Goal: Transaction & Acquisition: Obtain resource

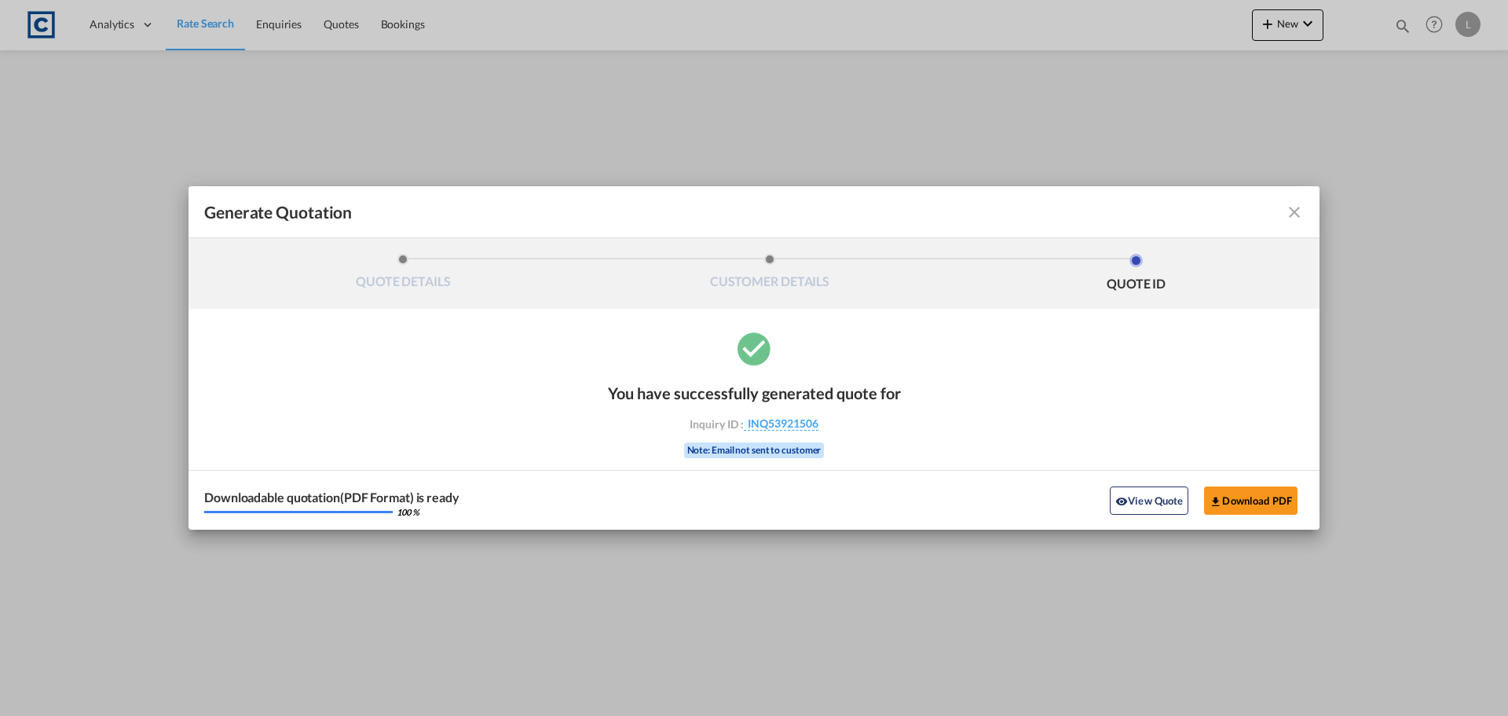
click at [1295, 212] on md-icon "icon-close fg-AAA8AD cursor m-0" at bounding box center [1294, 212] width 19 height 19
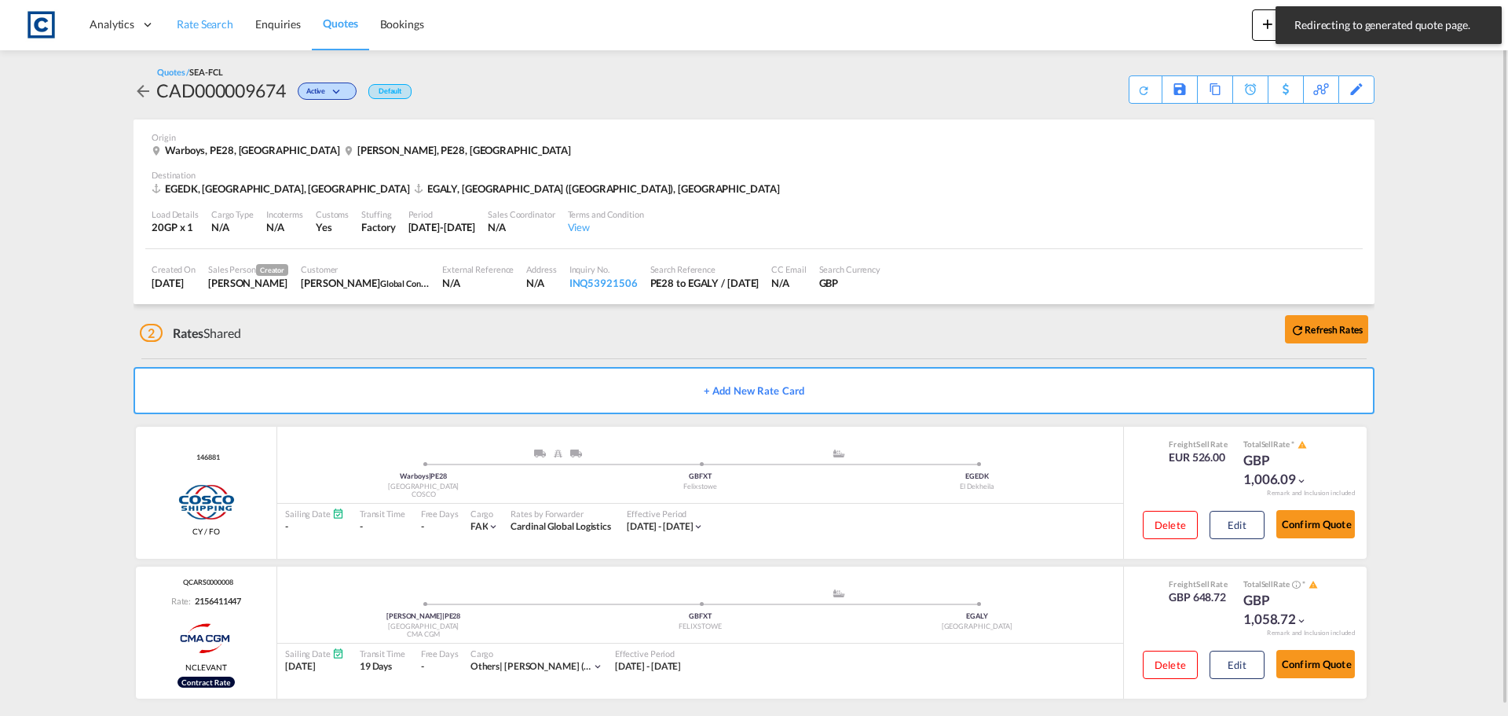
click at [200, 26] on span "Rate Search" at bounding box center [205, 23] width 57 height 13
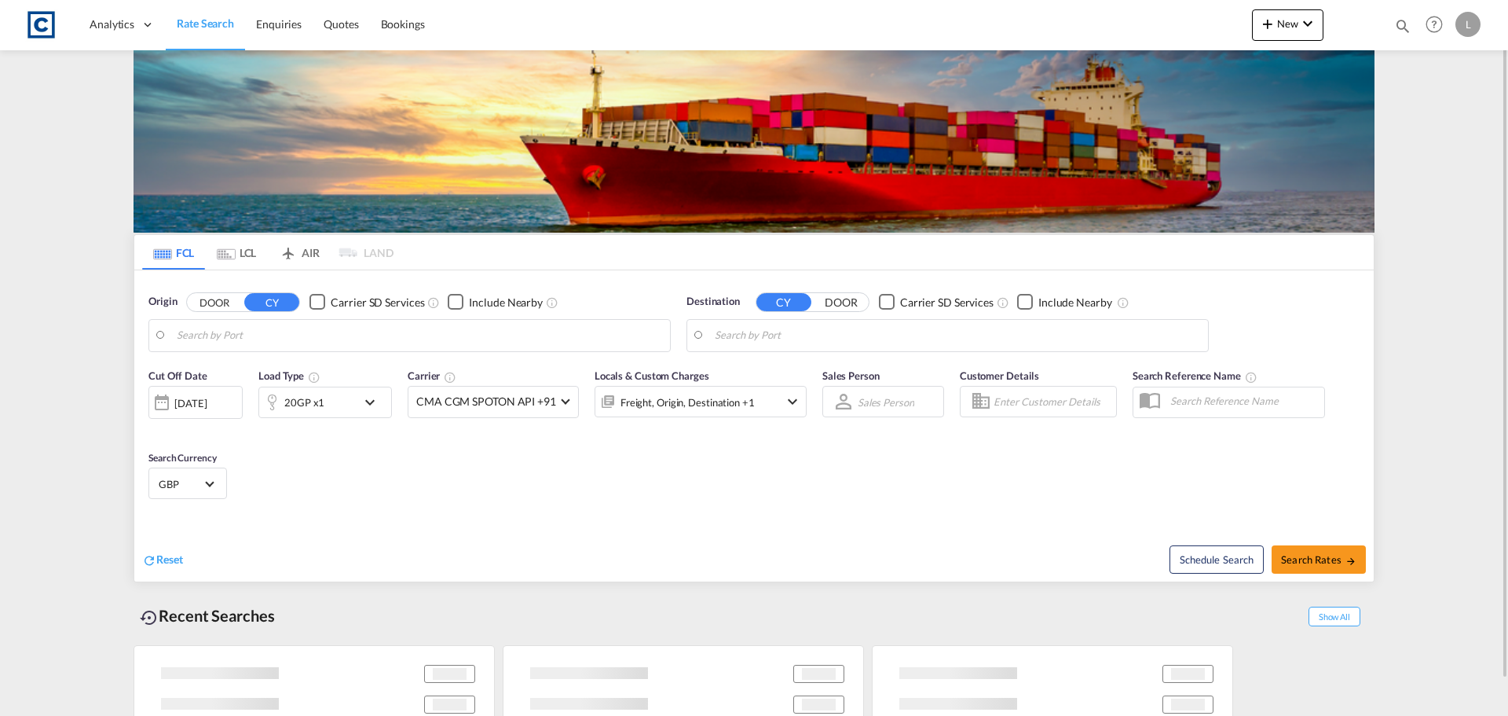
type input "GB-PE28, [GEOGRAPHIC_DATA]"
type input "Alexandria ([GEOGRAPHIC_DATA]), EGALY"
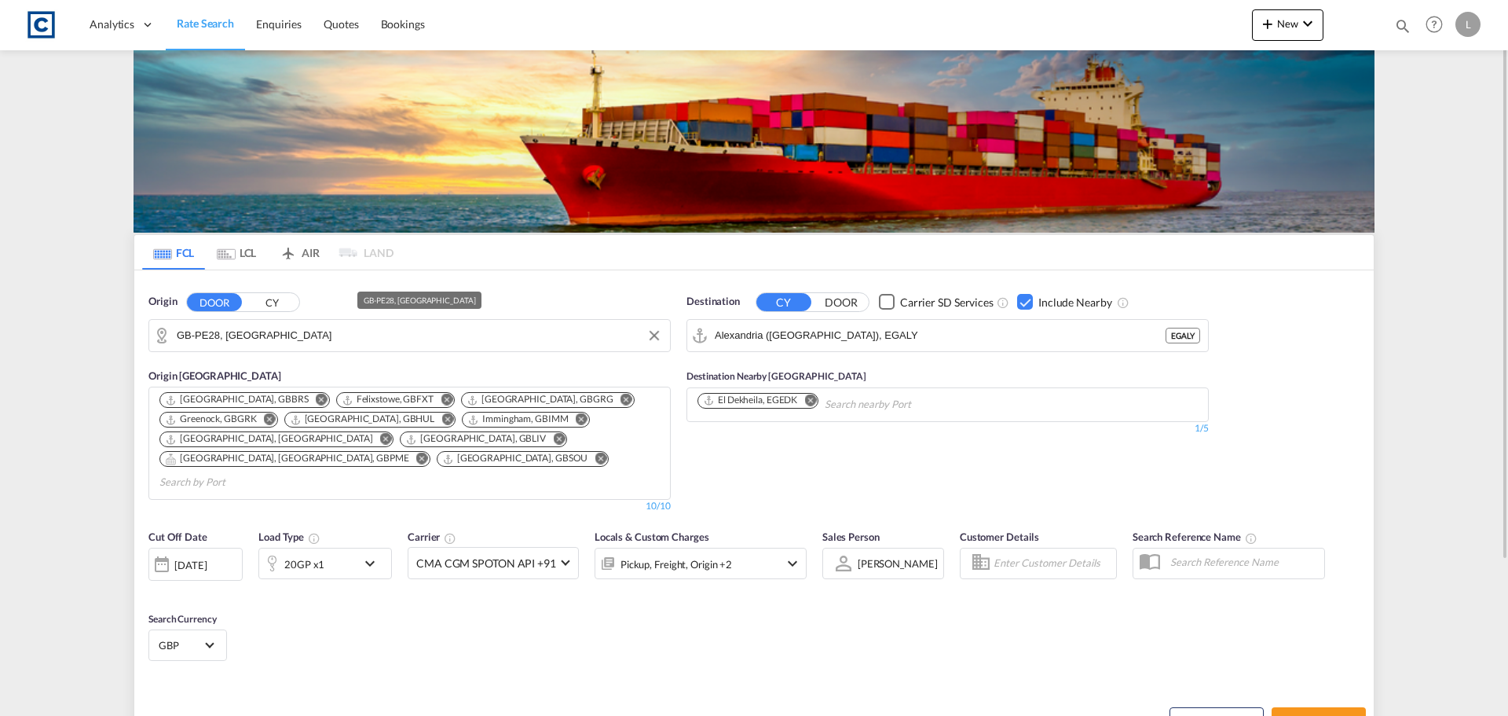
click at [313, 336] on input "GB-PE28, [GEOGRAPHIC_DATA]" at bounding box center [420, 336] width 486 height 24
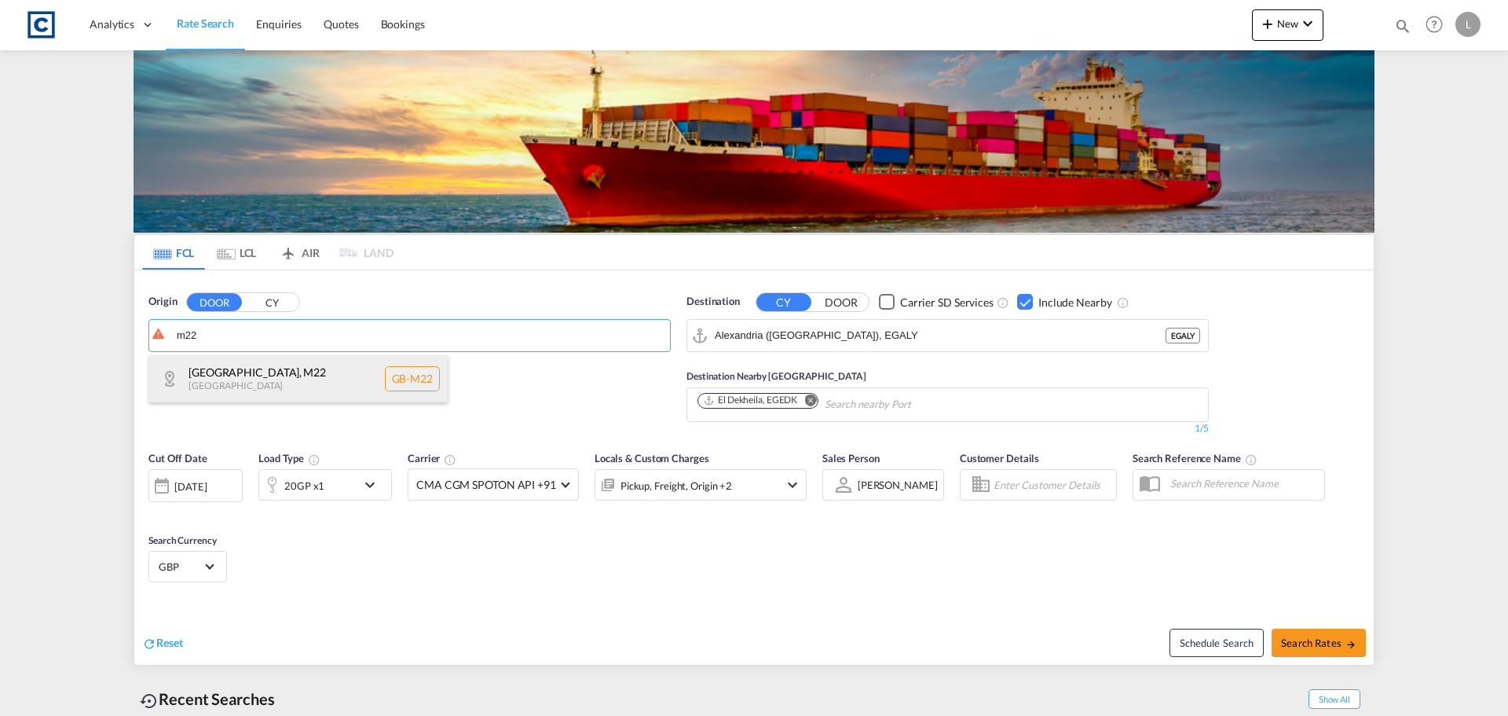
click at [259, 367] on div "[GEOGRAPHIC_DATA] , M22 [GEOGRAPHIC_DATA] [GEOGRAPHIC_DATA]-M22" at bounding box center [298, 378] width 299 height 47
type input "GB-M22, [GEOGRAPHIC_DATA]"
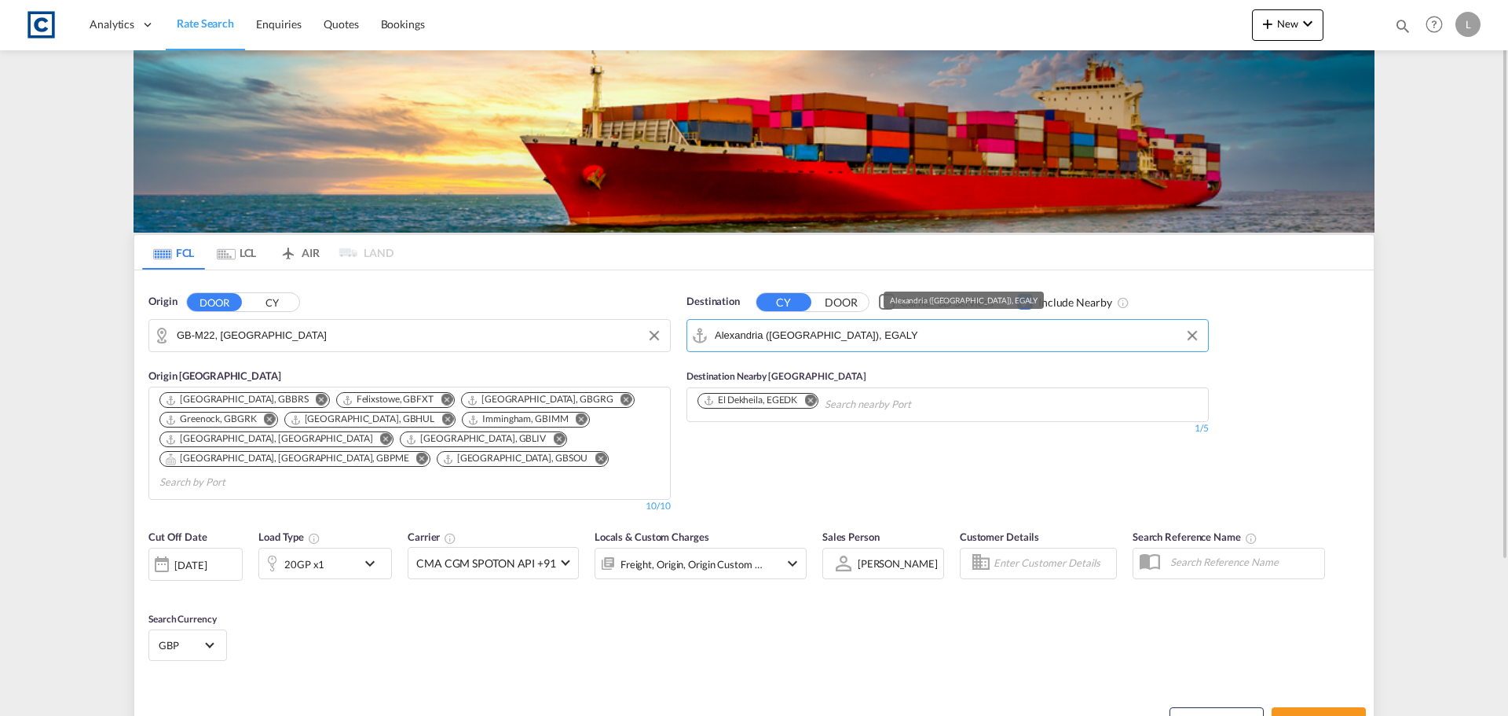
click at [911, 334] on input "Alexandria ([GEOGRAPHIC_DATA]), EGALY" at bounding box center [958, 336] width 486 height 24
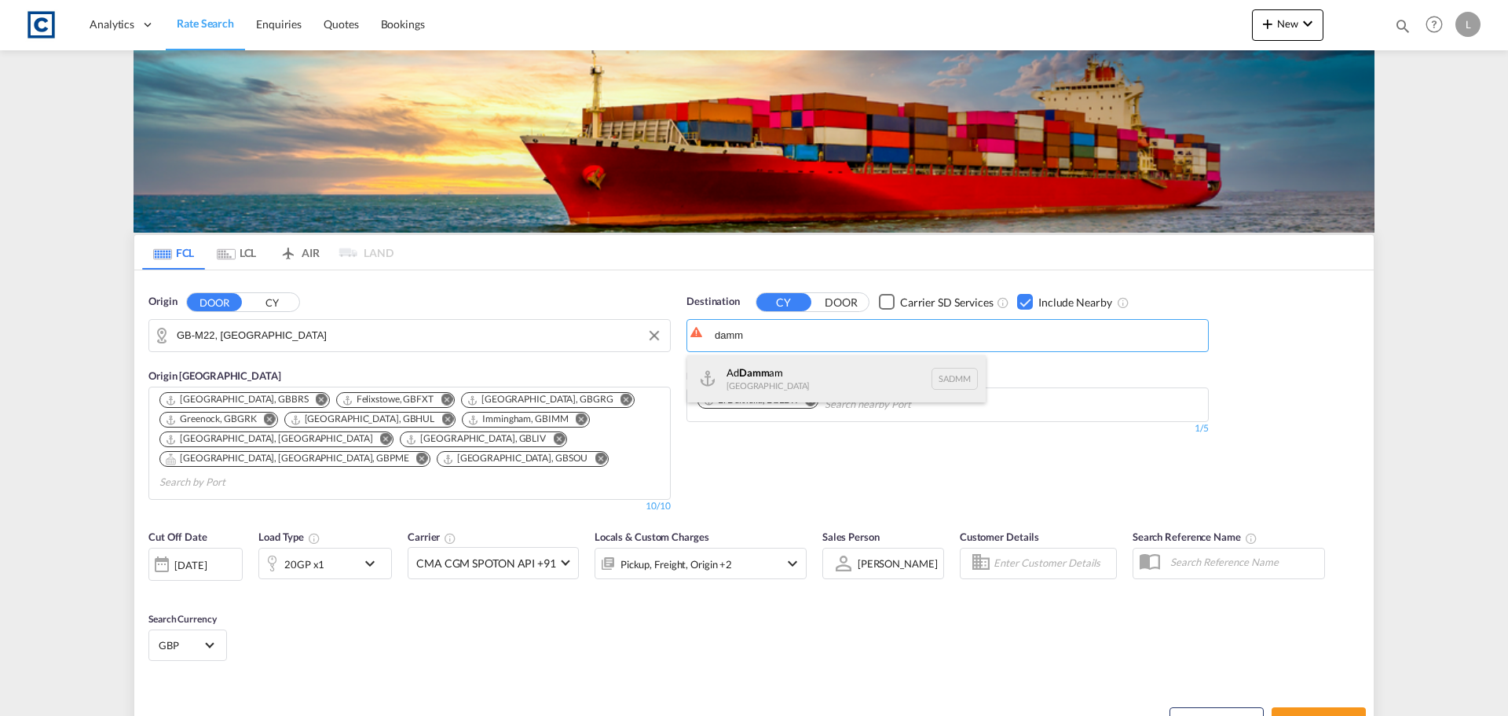
click at [756, 388] on div "Ad Damm am [GEOGRAPHIC_DATA] [GEOGRAPHIC_DATA]" at bounding box center [836, 378] width 299 height 47
type input "Ad Dammam, SADMM"
click at [335, 548] on div "20GP x1" at bounding box center [307, 563] width 97 height 31
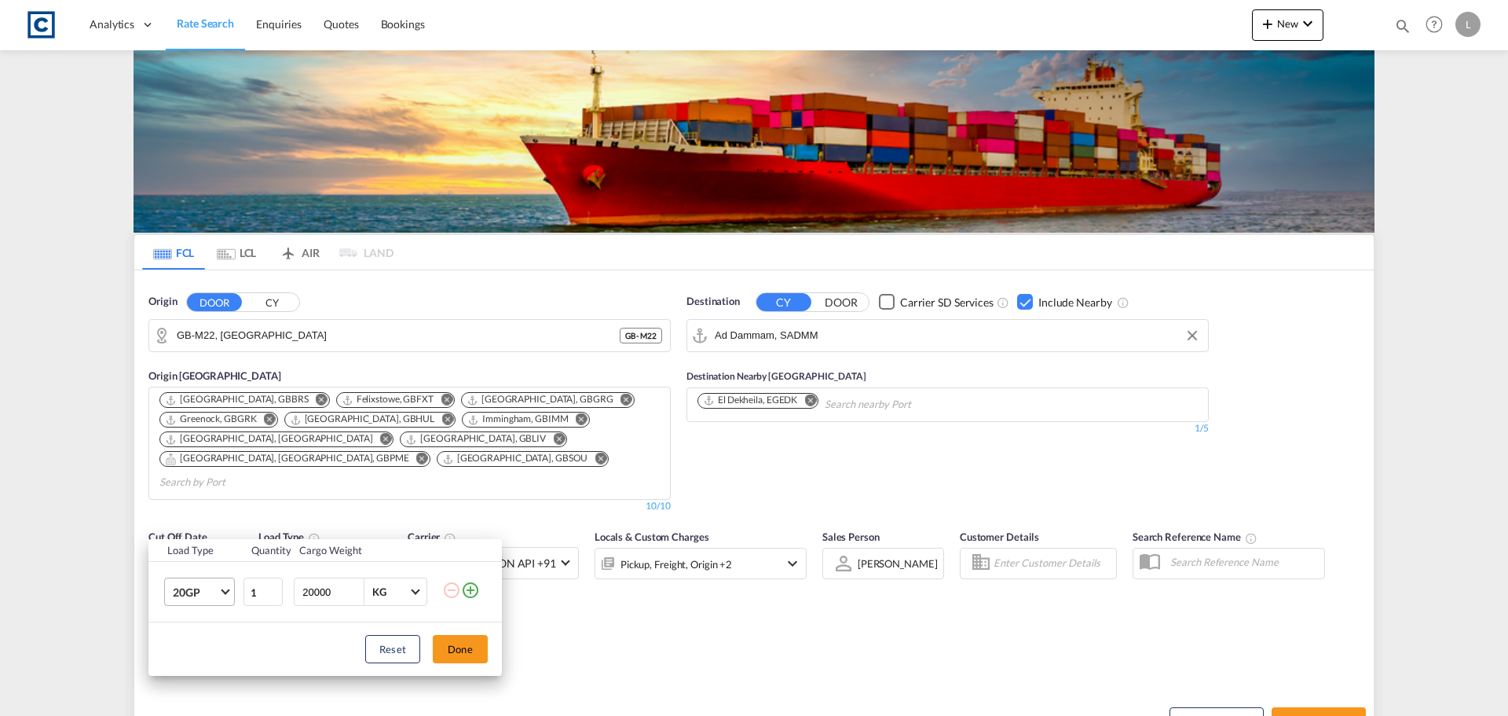
click at [182, 602] on md-select-value "20GP" at bounding box center [202, 591] width 63 height 27
click at [181, 599] on div "40HC" at bounding box center [187, 602] width 29 height 16
click at [451, 650] on button "Done" at bounding box center [460, 649] width 55 height 28
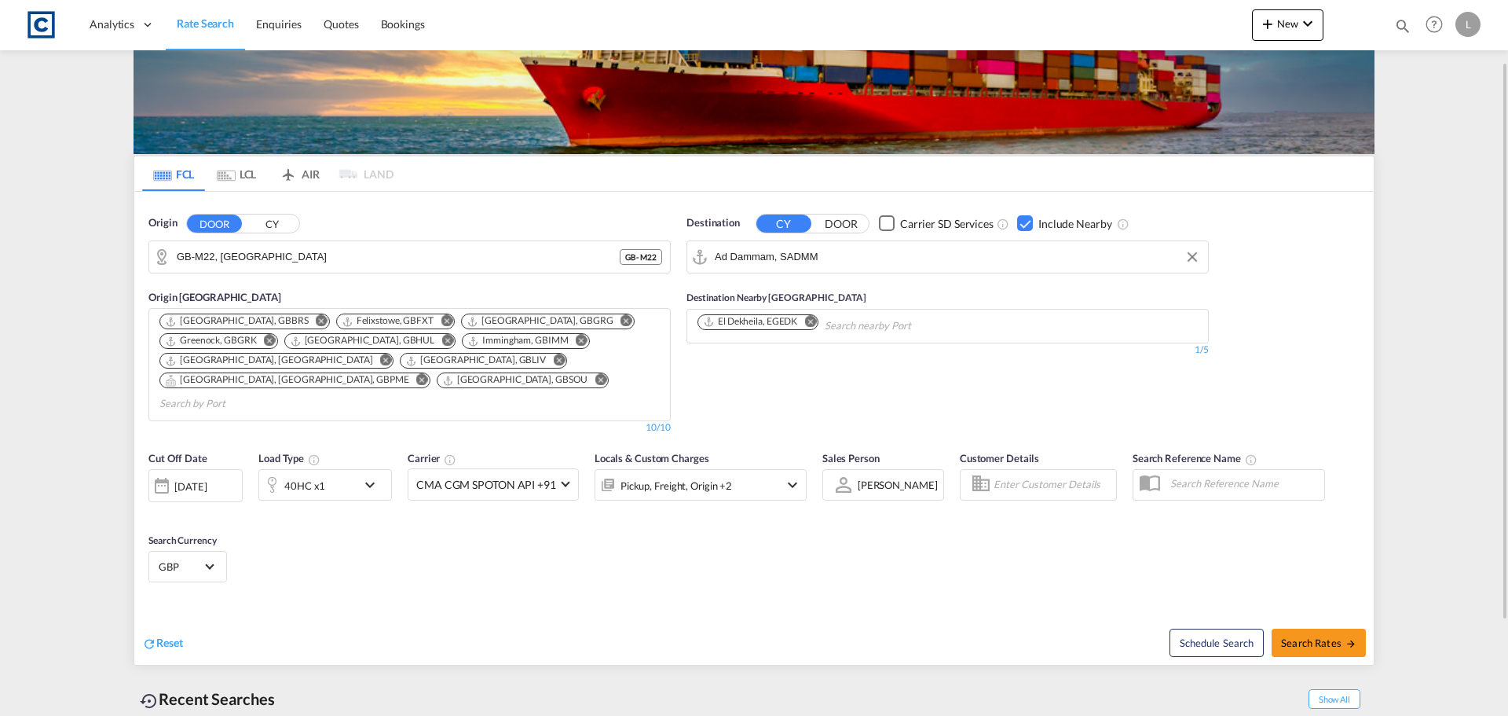
scroll to position [157, 0]
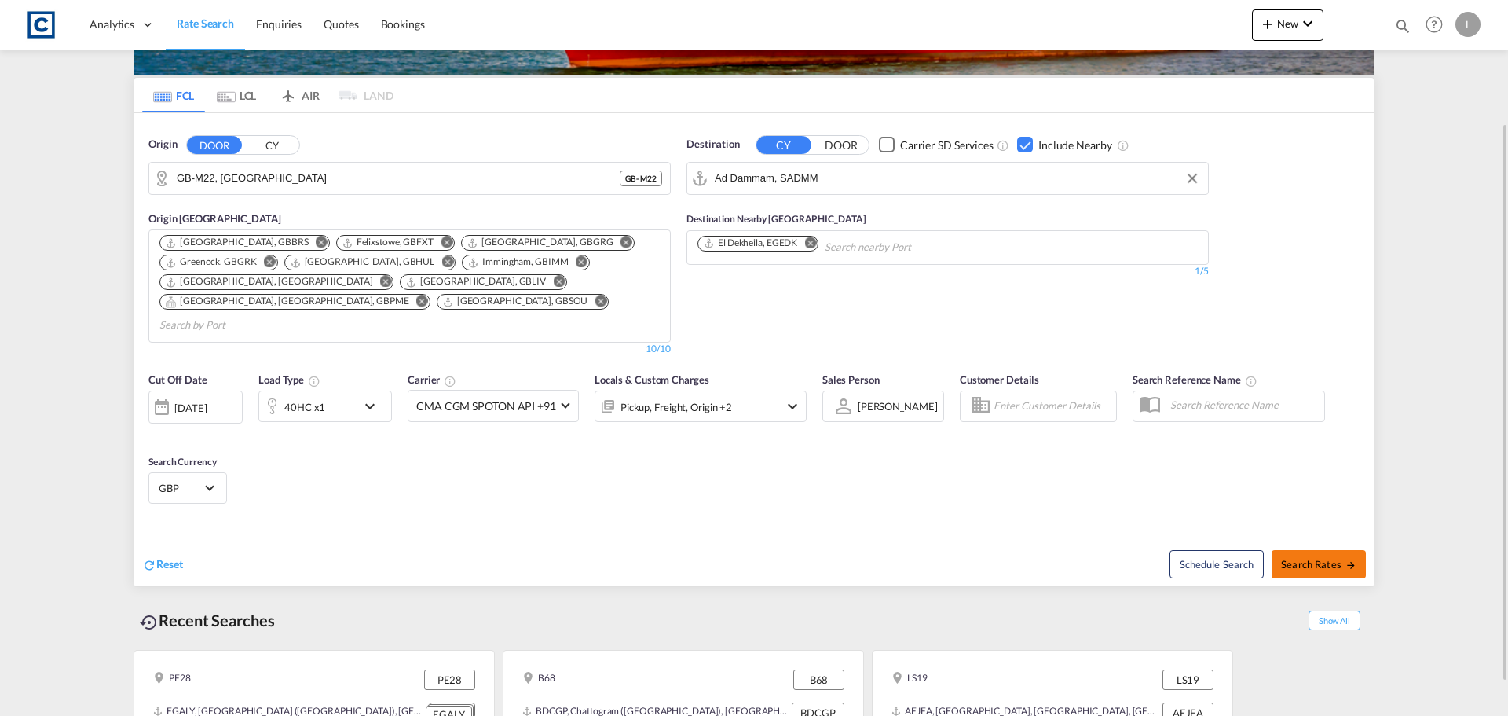
click at [1306, 558] on span "Search Rates" at bounding box center [1318, 564] width 75 height 13
type input "M22 to SADMM / [DATE]"
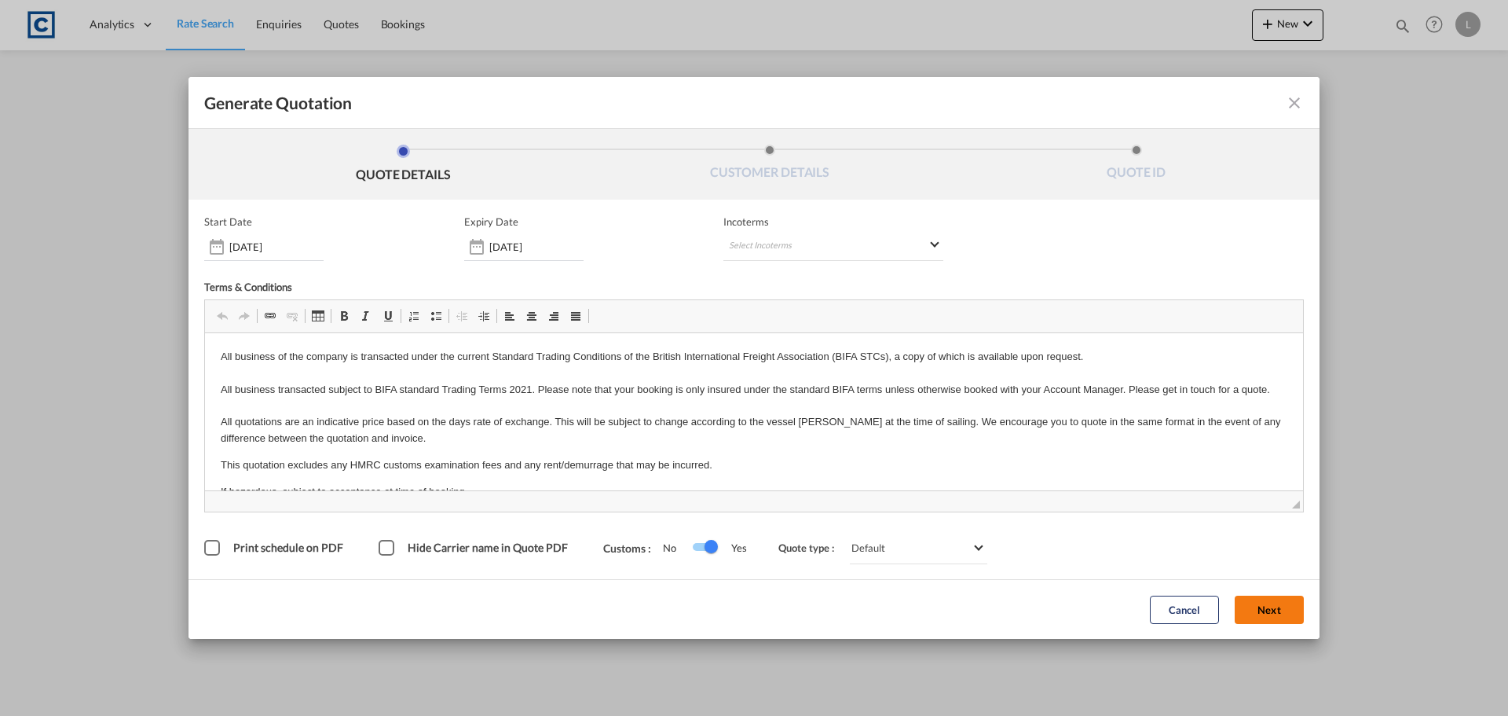
click at [1274, 601] on button "Next" at bounding box center [1269, 609] width 69 height 28
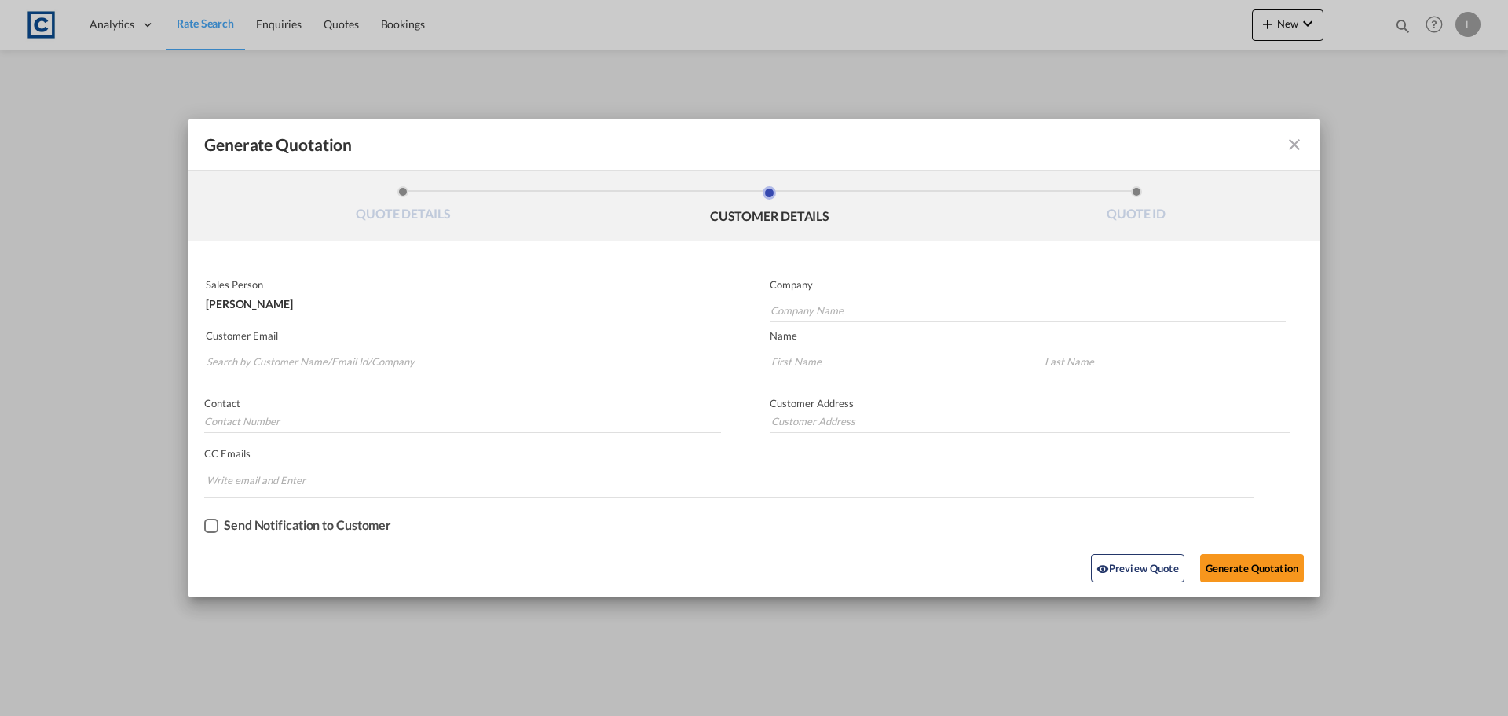
click at [222, 362] on input "Search by Customer Name/Email Id/Company" at bounding box center [466, 362] width 518 height 24
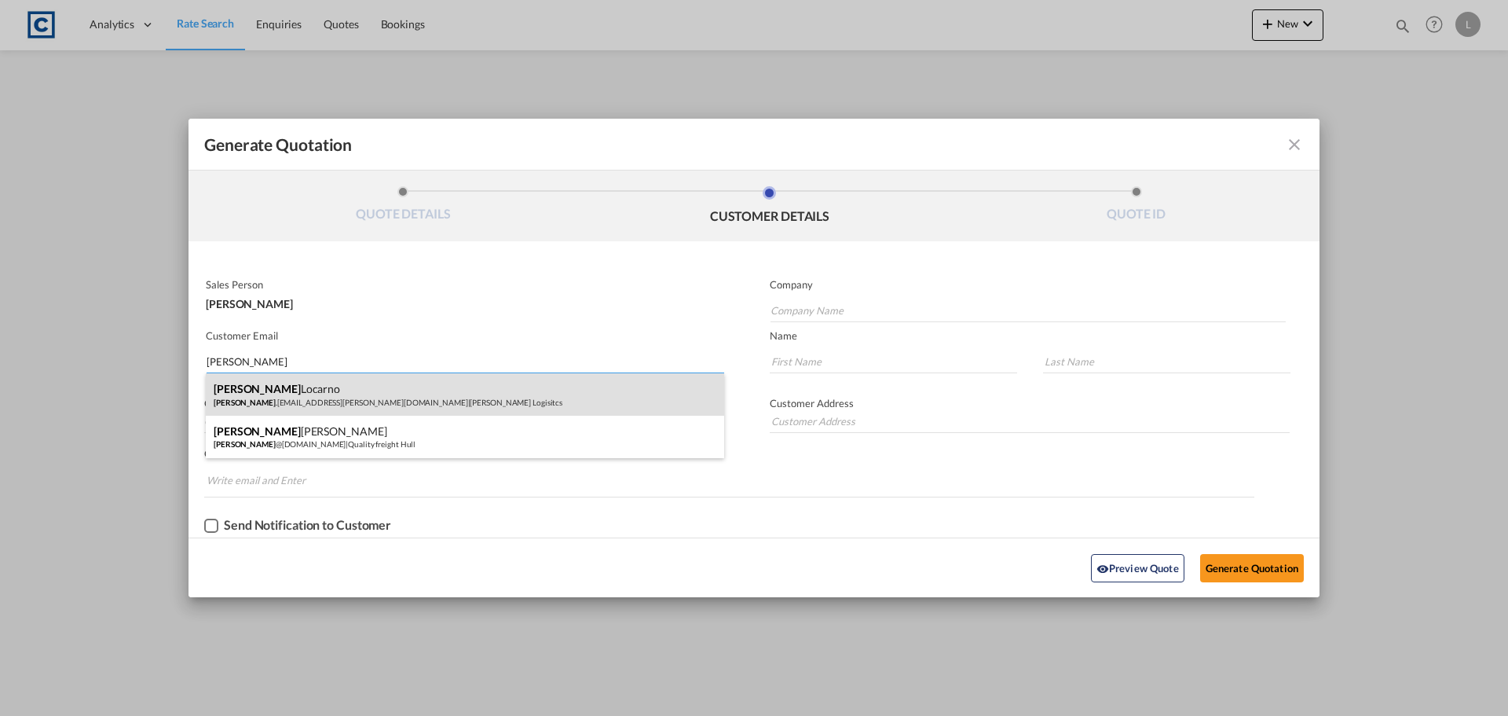
type input "[PERSON_NAME]"
click at [233, 394] on div "[PERSON_NAME] [PERSON_NAME] .[EMAIL_ADDRESS][PERSON_NAME][DOMAIN_NAME] | [PERSO…" at bounding box center [465, 394] width 519 height 42
type input "[PERSON_NAME] Logisitcs"
type input "[PERSON_NAME][EMAIL_ADDRESS][PERSON_NAME][DOMAIN_NAME]"
type input "[PERSON_NAME]"
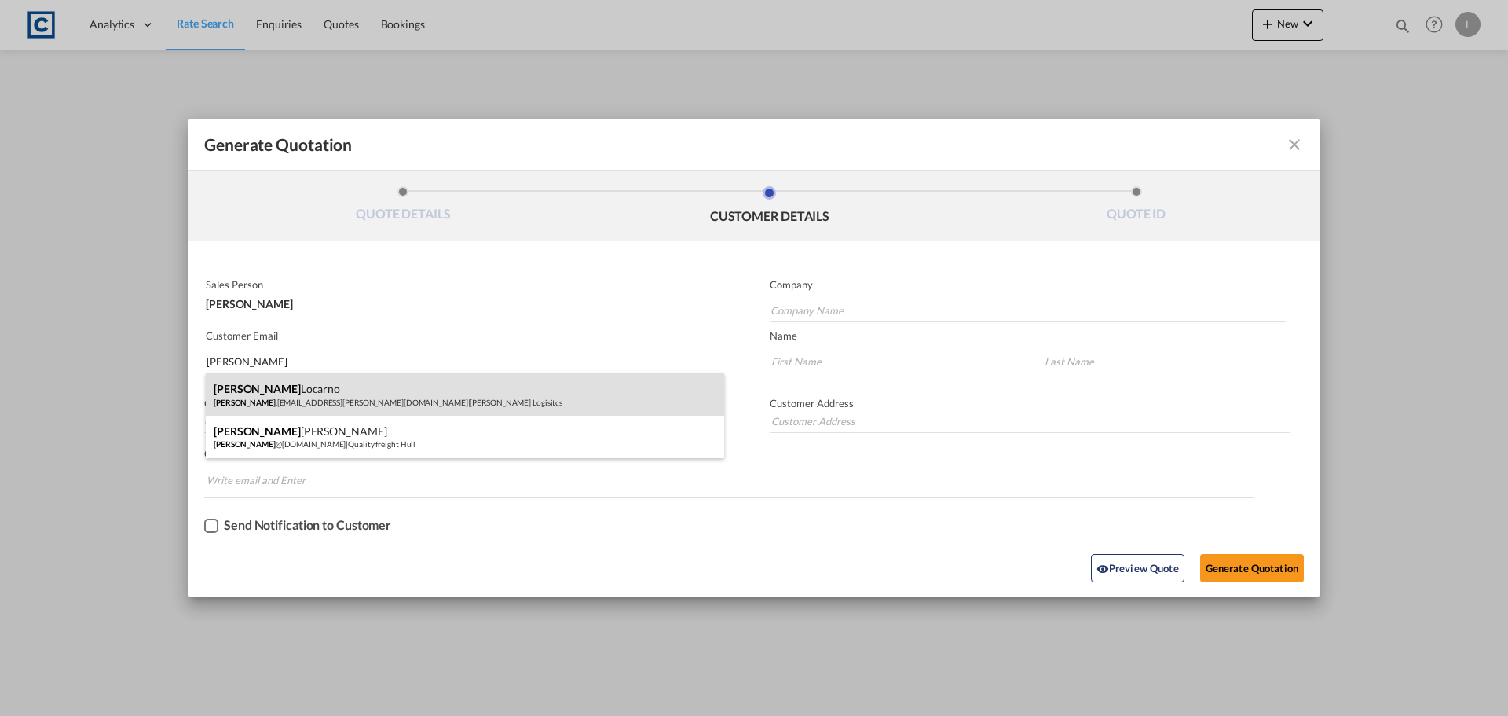
type input "Locarno"
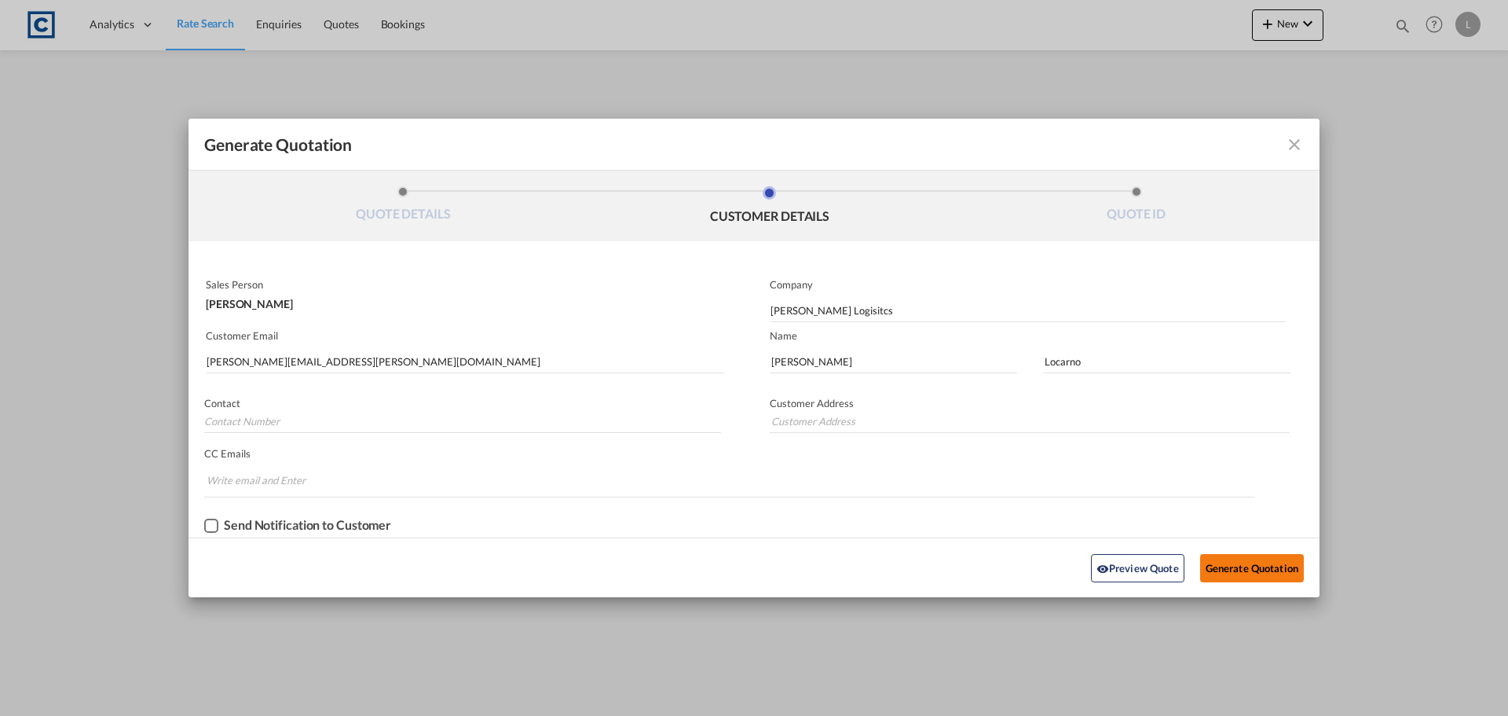
click at [1242, 561] on button "Generate Quotation" at bounding box center [1252, 568] width 104 height 28
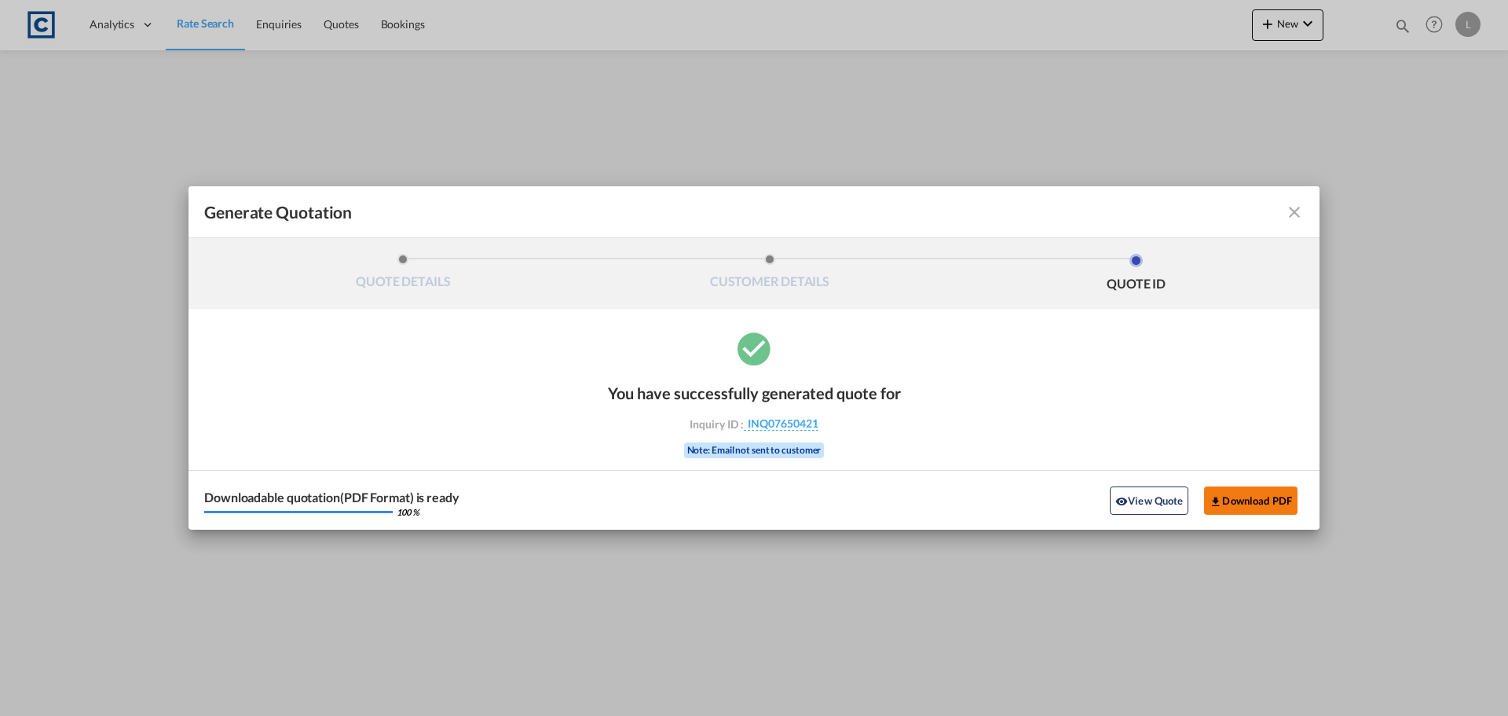
click at [1224, 500] on button "Download PDF" at bounding box center [1250, 500] width 93 height 28
click at [1294, 211] on md-icon "icon-close fg-AAA8AD cursor m-0" at bounding box center [1294, 212] width 19 height 19
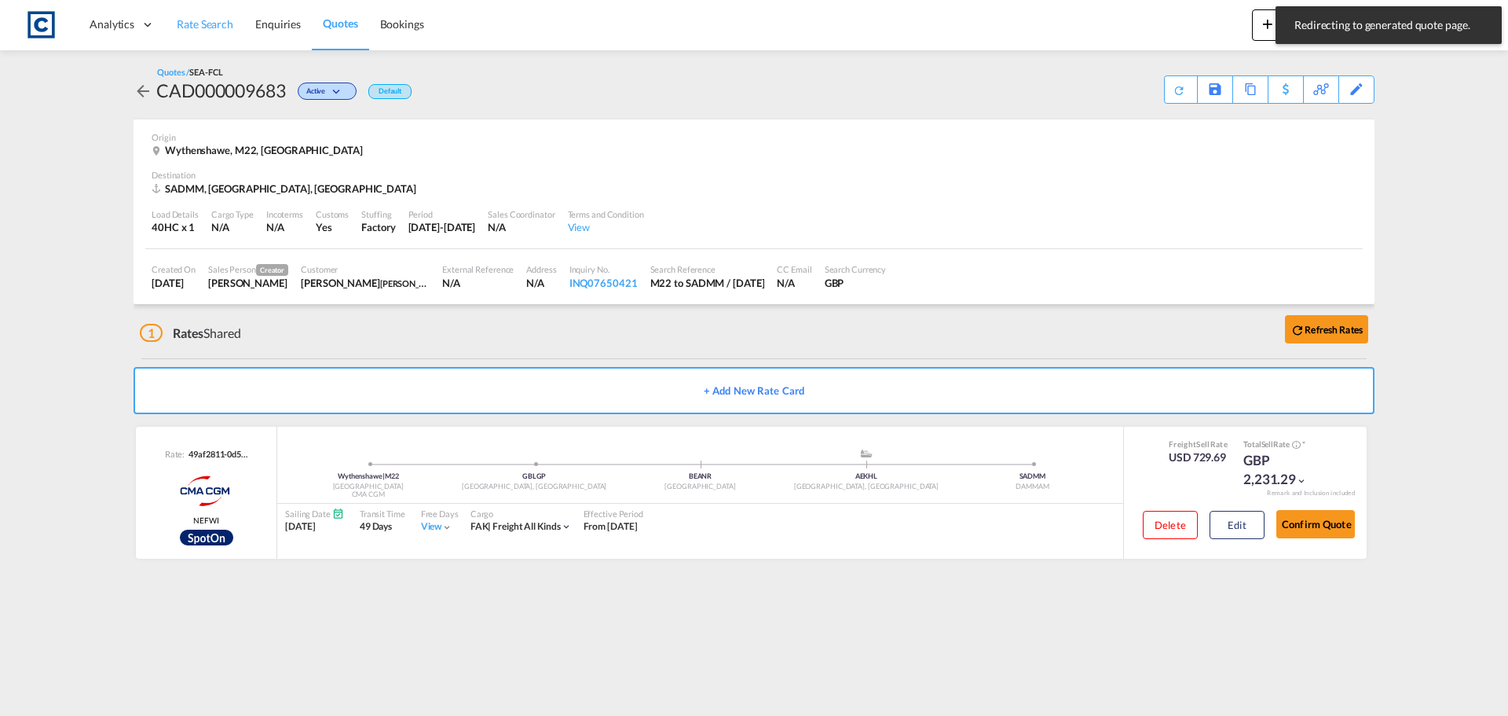
click at [199, 23] on span "Rate Search" at bounding box center [205, 23] width 57 height 13
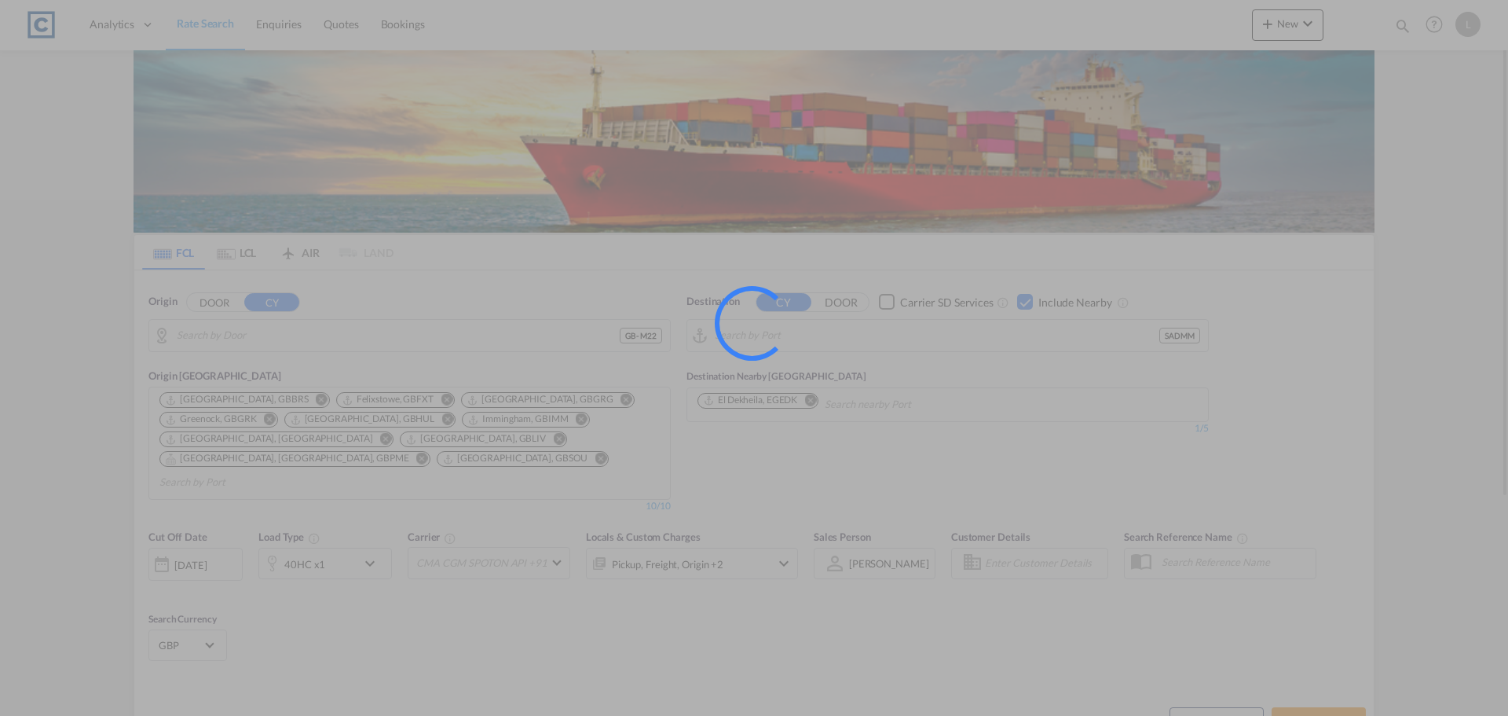
type input "GB-M22, [GEOGRAPHIC_DATA]"
type input "Ad Dammam, SADMM"
